Goal: Task Accomplishment & Management: Use online tool/utility

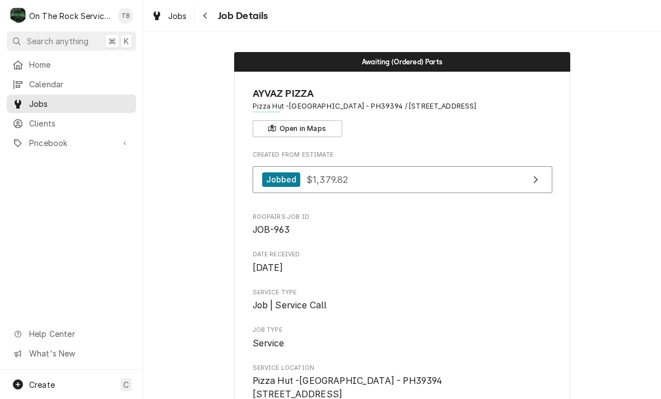
click at [179, 24] on link "Jobs" at bounding box center [169, 16] width 45 height 18
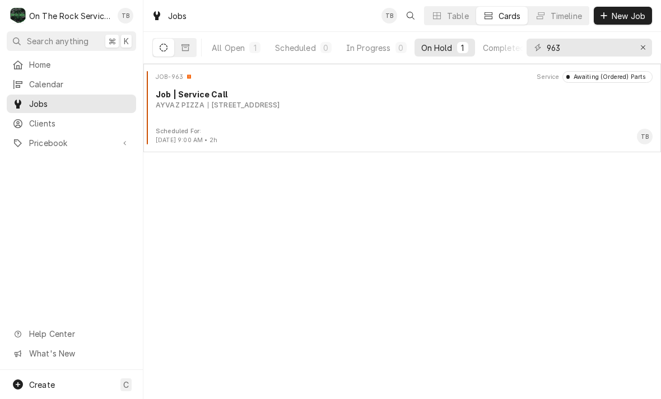
click at [316, 55] on button "Scheduled 0" at bounding box center [302, 48] width 69 height 18
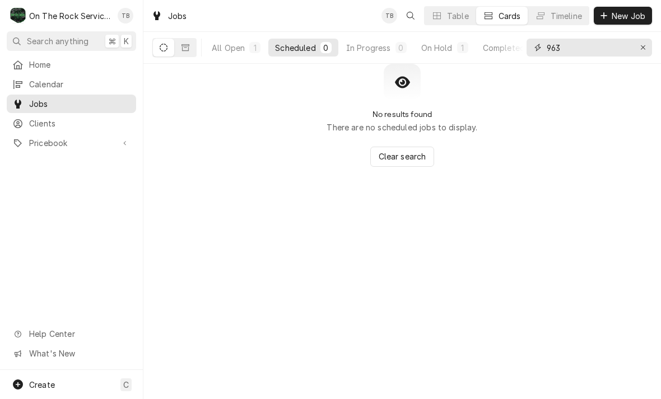
click at [646, 52] on div "Erase input" at bounding box center [643, 47] width 11 height 11
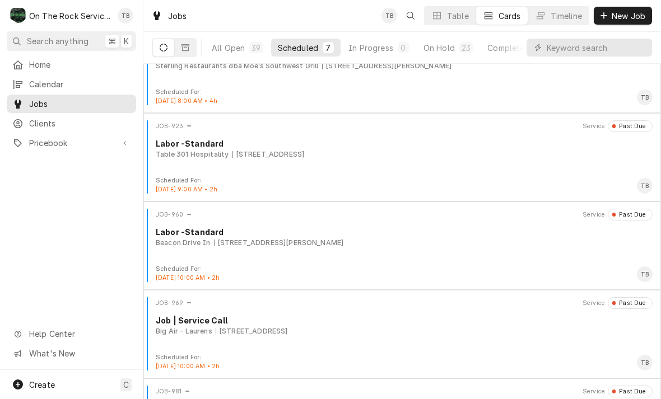
click at [314, 56] on button "Scheduled 7" at bounding box center [305, 48] width 69 height 18
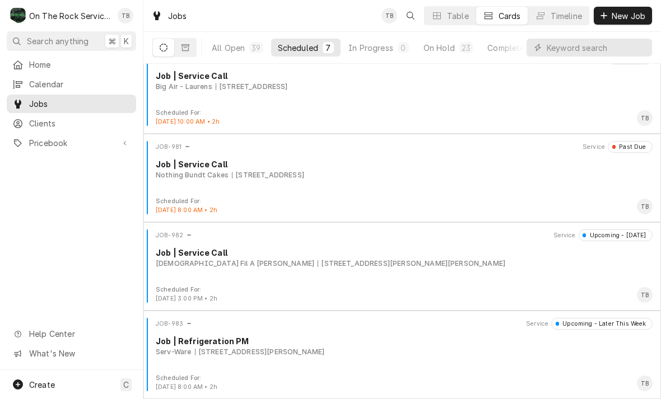
scroll to position [284, 0]
click at [404, 277] on div "JOB-982 Service Upcoming - Today Job | Service Call Chick Fil A Mauldin 135 W B…" at bounding box center [402, 258] width 509 height 56
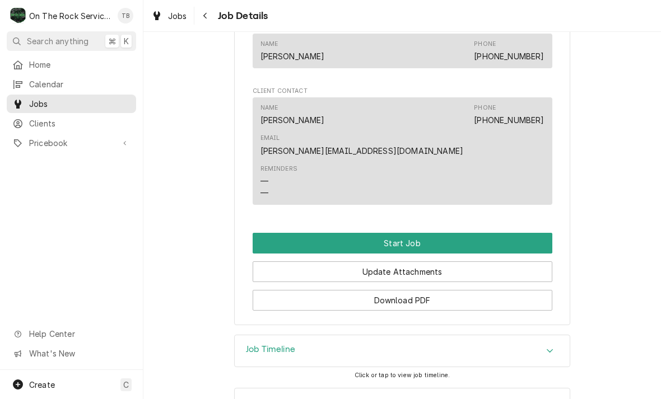
scroll to position [745, 0]
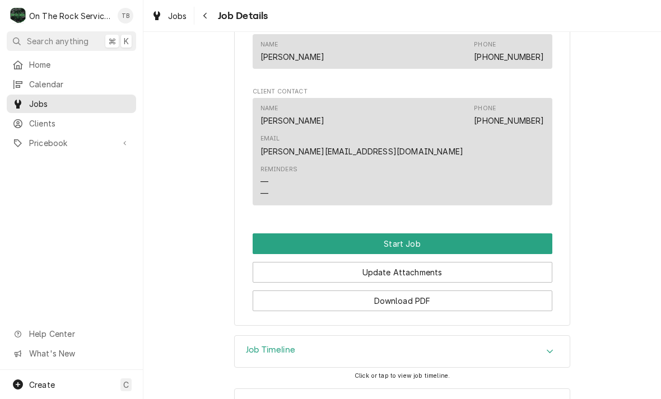
click at [414, 234] on button "Start Job" at bounding box center [403, 244] width 300 height 21
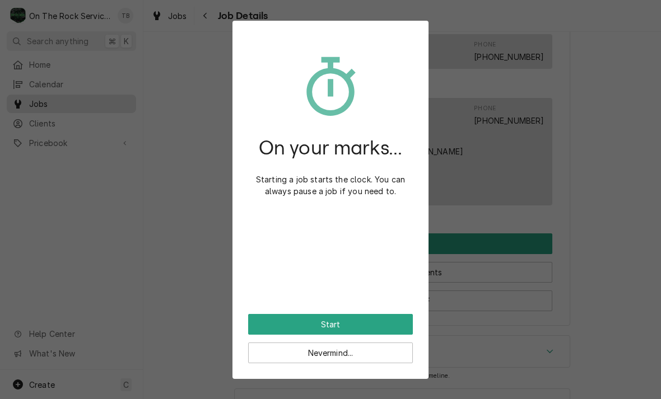
click at [366, 329] on button "Start" at bounding box center [330, 324] width 165 height 21
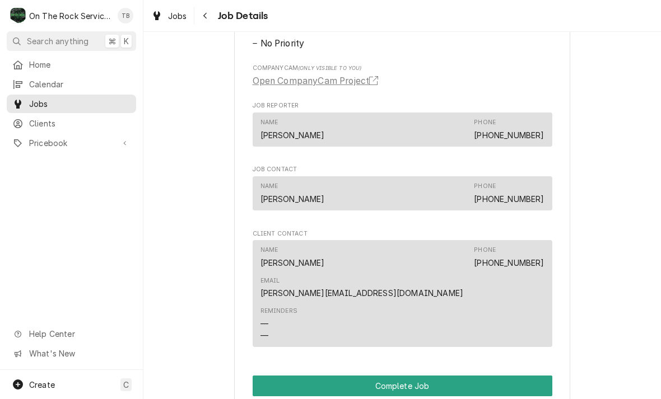
scroll to position [692, 0]
